Goal: Task Accomplishment & Management: Complete application form

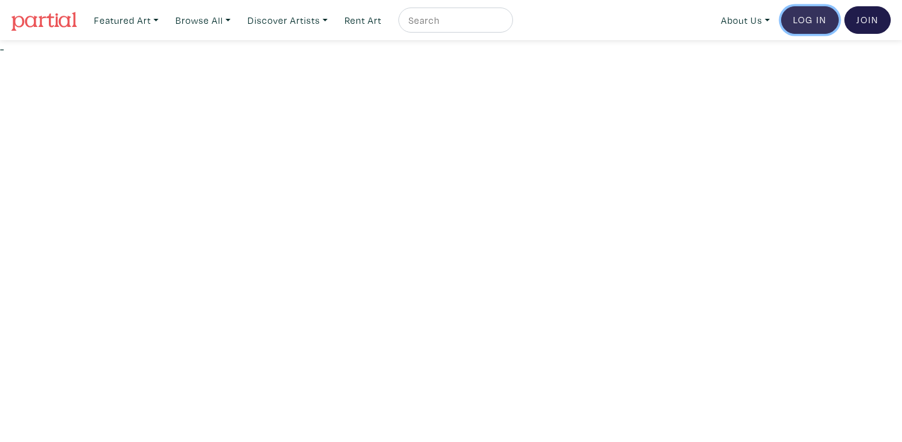
click at [784, 23] on link "Log In" at bounding box center [811, 20] width 58 height 28
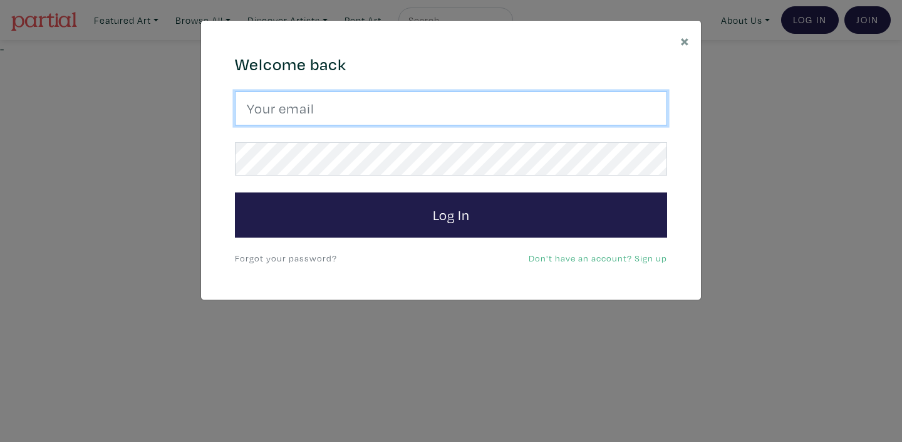
click at [338, 118] on input "email" at bounding box center [451, 108] width 432 height 34
type input "kuldeep_grewal@hotmail.com"
click at [303, 114] on input "email" at bounding box center [451, 108] width 432 height 34
type input "kuldeep_grewal@hotmail.com"
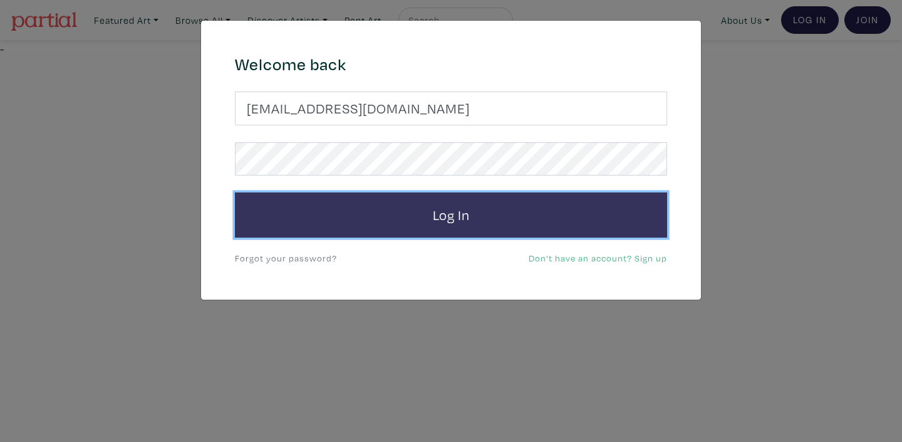
click at [466, 216] on button "Log In" at bounding box center [451, 214] width 432 height 45
